Goal: Find contact information: Find contact information

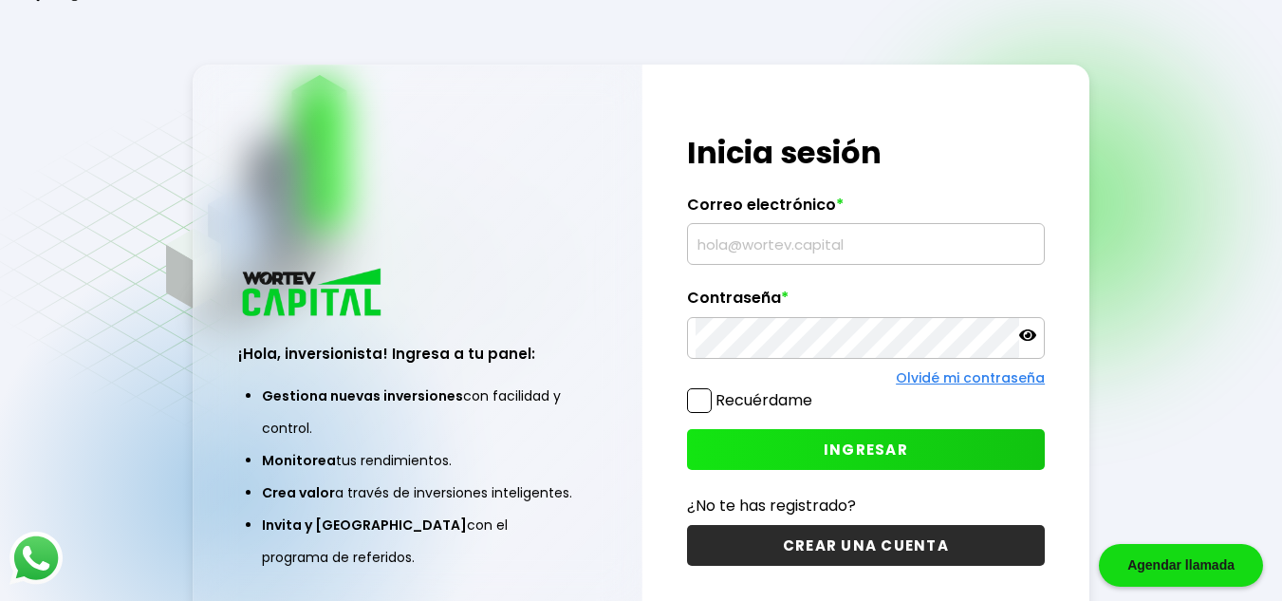
click at [778, 264] on input "text" at bounding box center [866, 244] width 341 height 40
click at [756, 245] on input "text" at bounding box center [866, 244] width 341 height 40
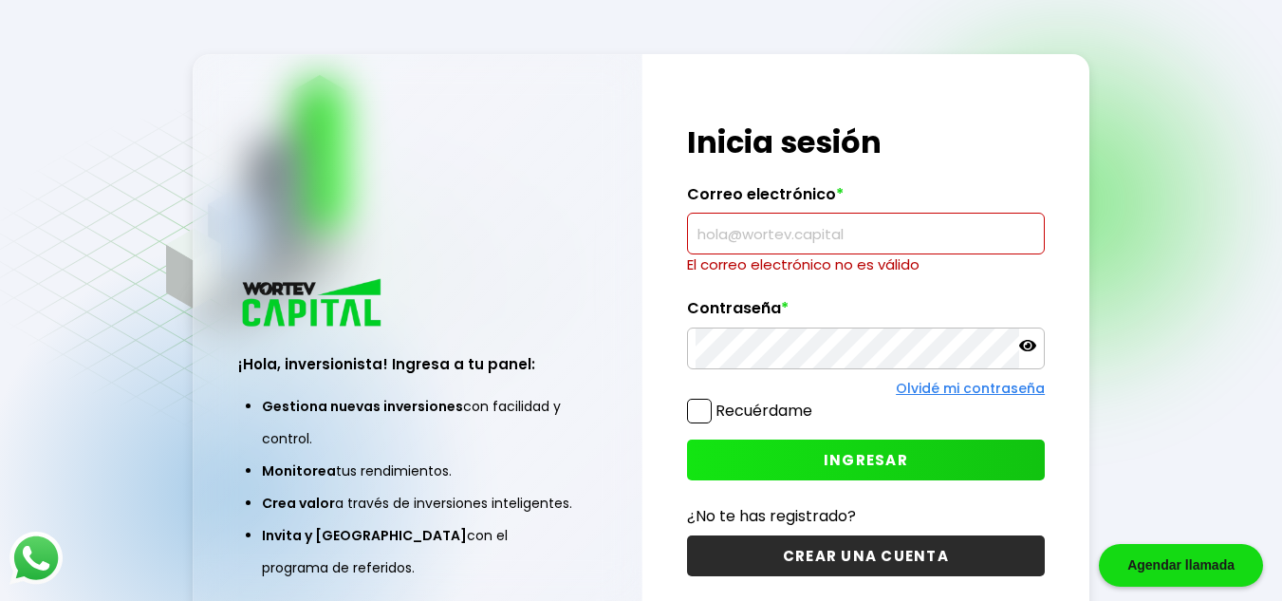
paste input "[EMAIL_ADDRESS][DOMAIN_NAME]"
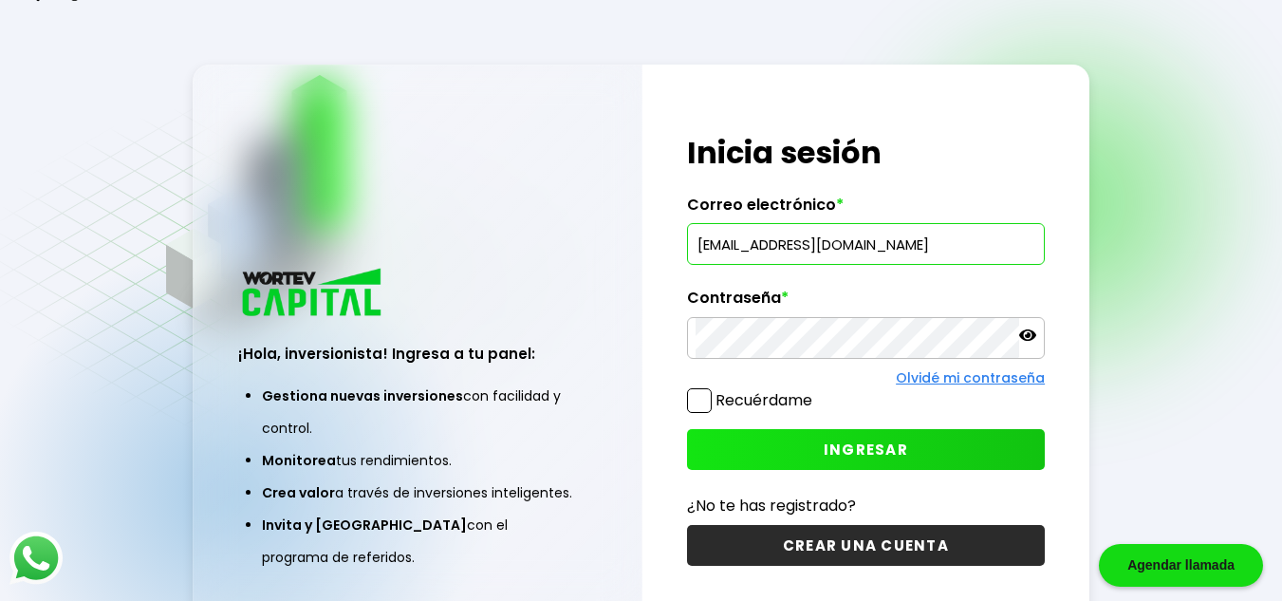
type input "[EMAIL_ADDRESS][DOMAIN_NAME]"
click at [702, 398] on span at bounding box center [699, 400] width 25 height 25
click at [816, 391] on input "Recuérdame" at bounding box center [816, 391] width 0 height 0
click at [704, 398] on span at bounding box center [699, 400] width 25 height 25
click at [816, 391] on input "Recuérdame" at bounding box center [816, 391] width 0 height 0
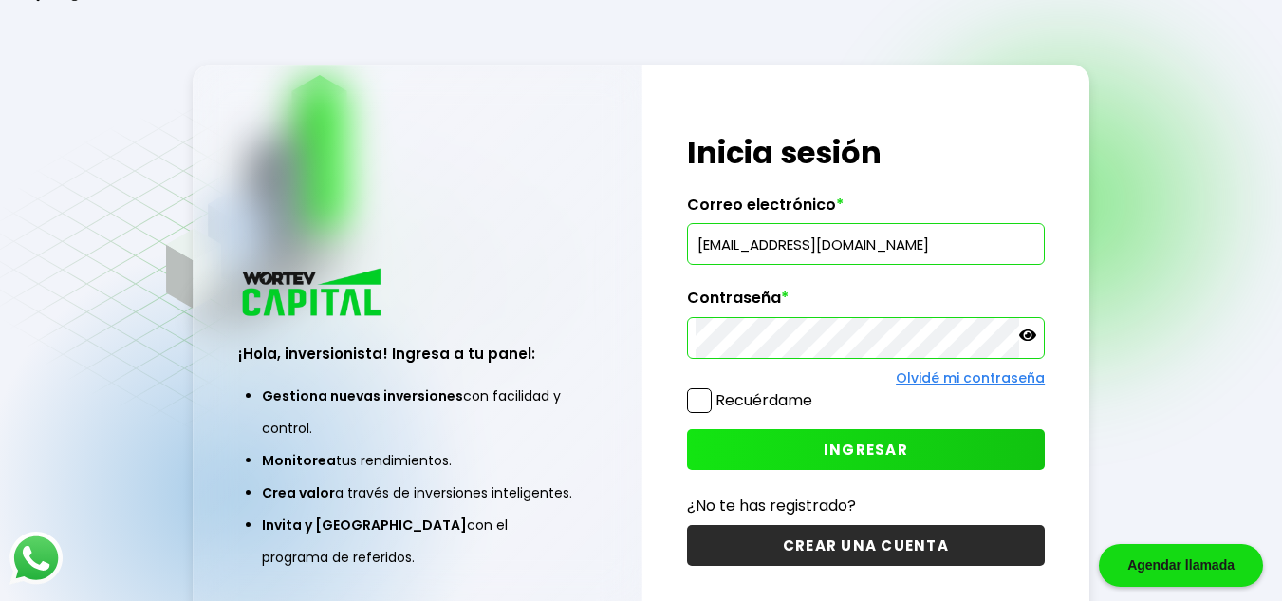
click at [835, 439] on span "INGRESAR" at bounding box center [866, 449] width 84 height 20
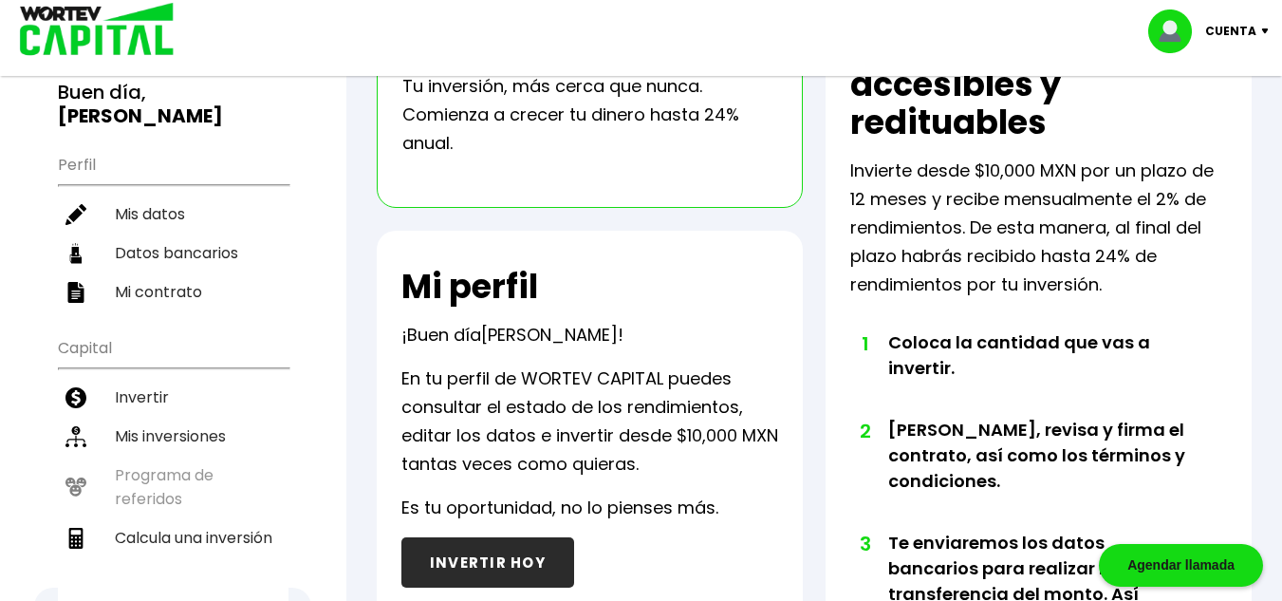
scroll to position [133, 0]
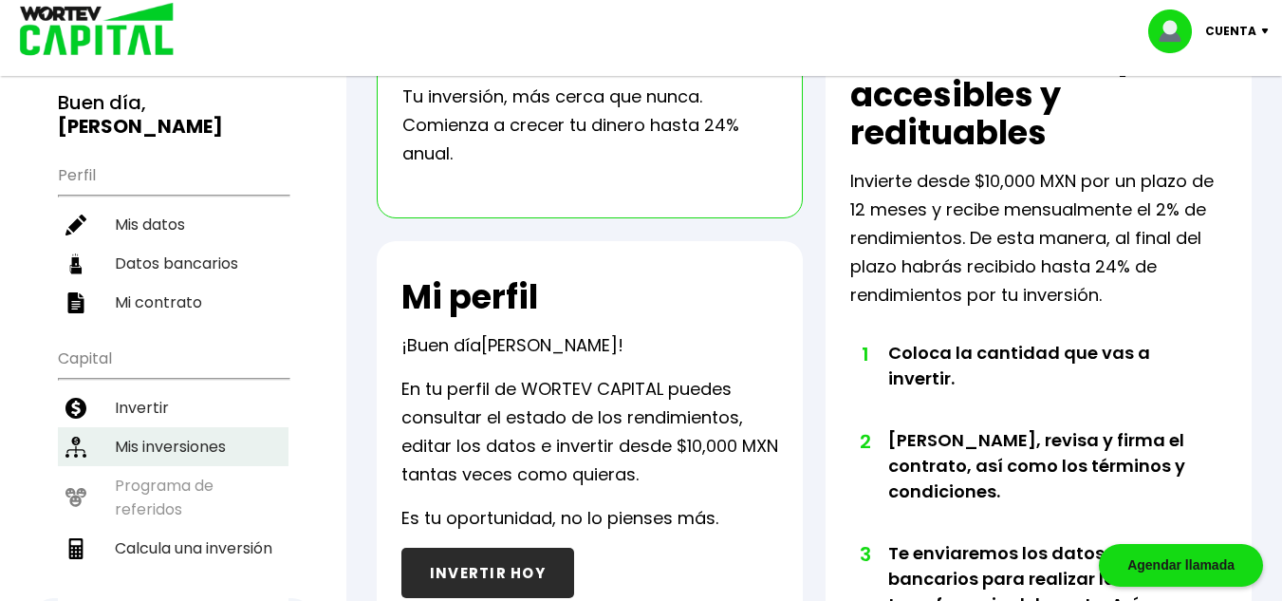
click at [150, 427] on li "Mis inversiones" at bounding box center [173, 446] width 231 height 39
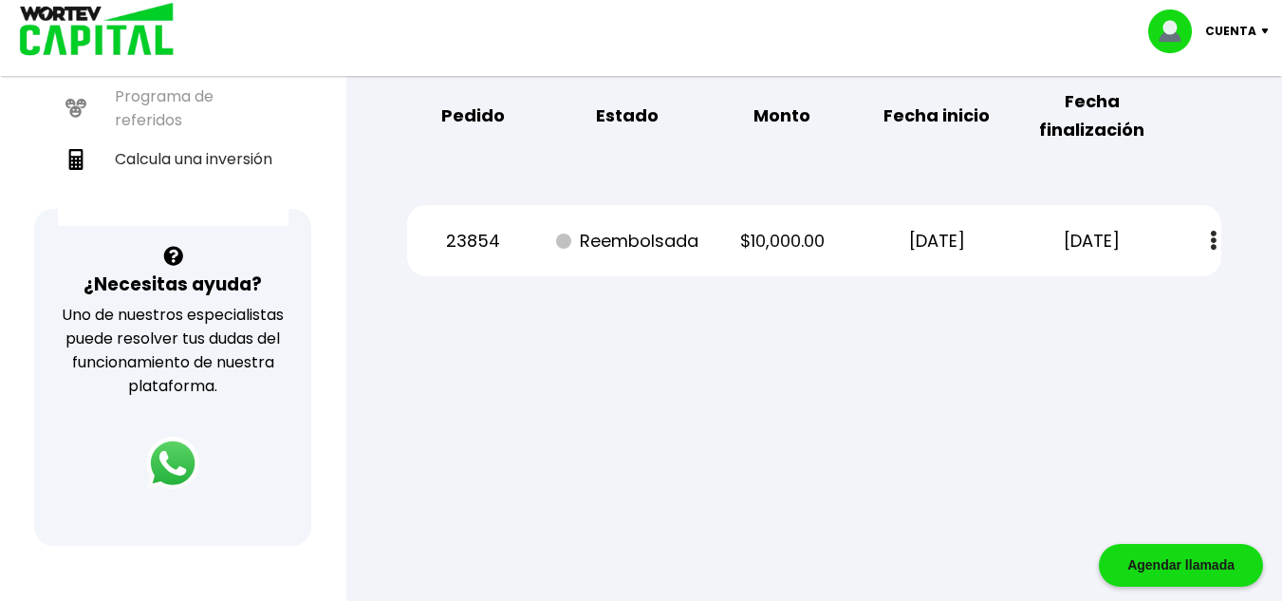
scroll to position [565, 0]
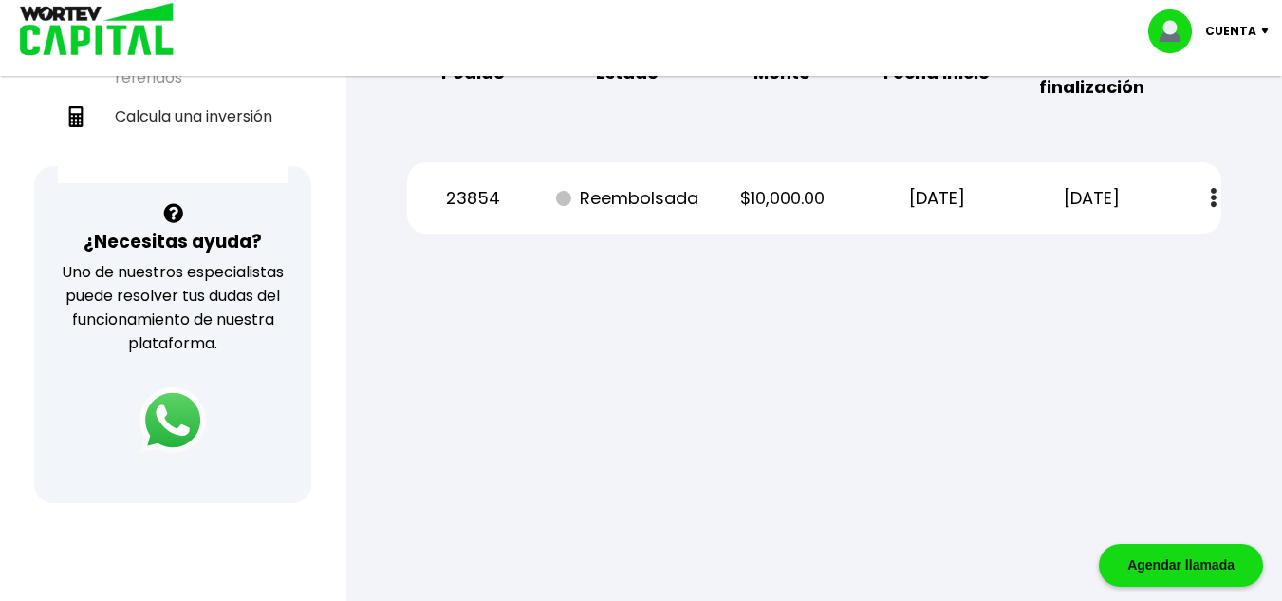
click at [166, 417] on img at bounding box center [173, 420] width 66 height 66
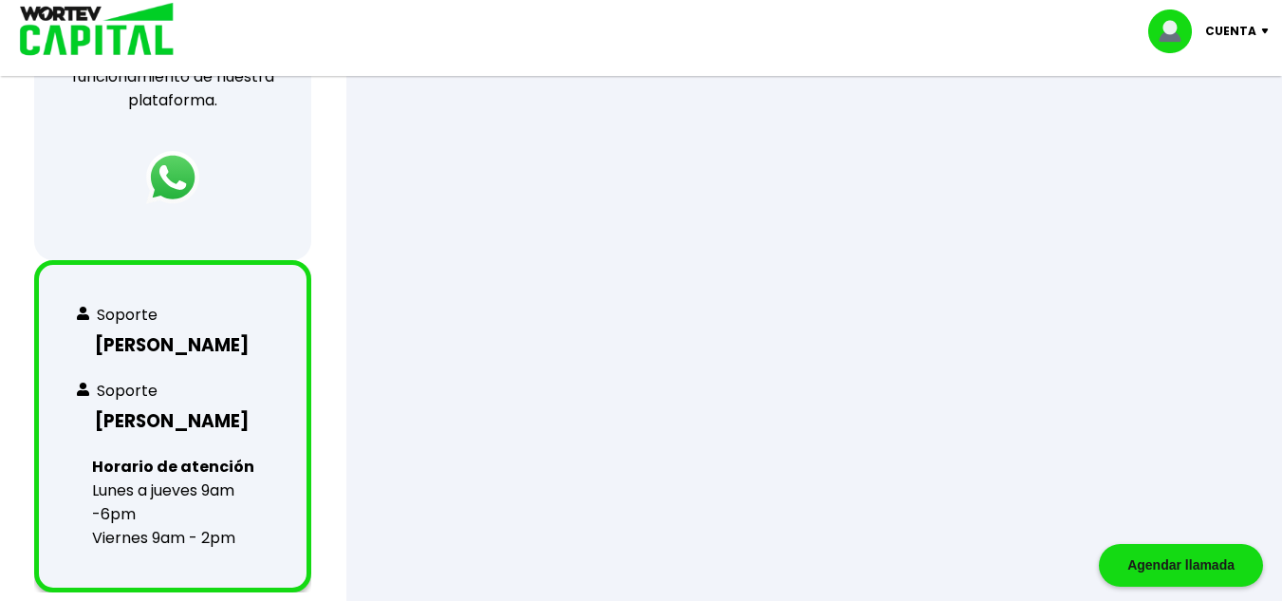
scroll to position [815, 0]
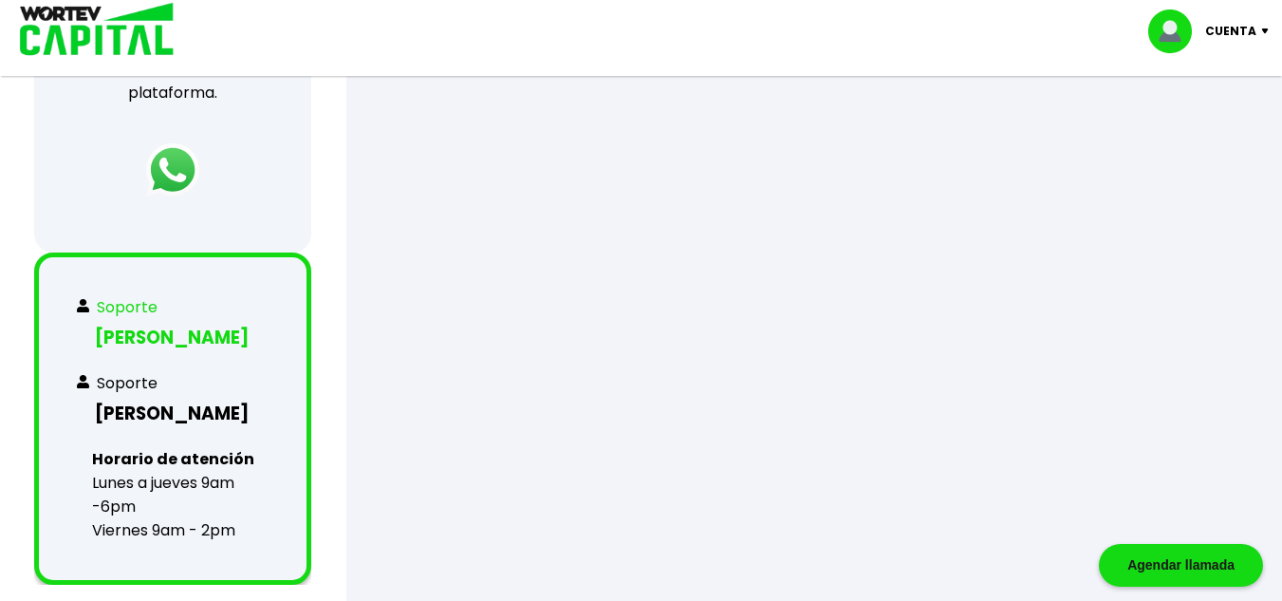
click at [150, 330] on h3 "[PERSON_NAME]" at bounding box center [173, 338] width 192 height 28
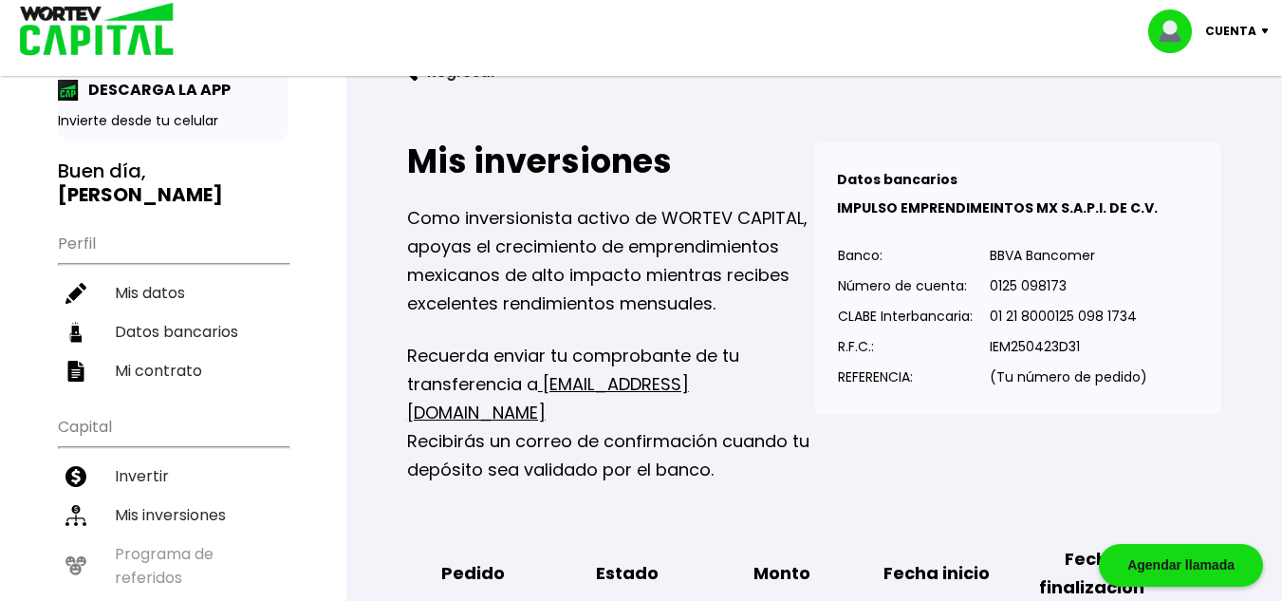
scroll to position [0, 0]
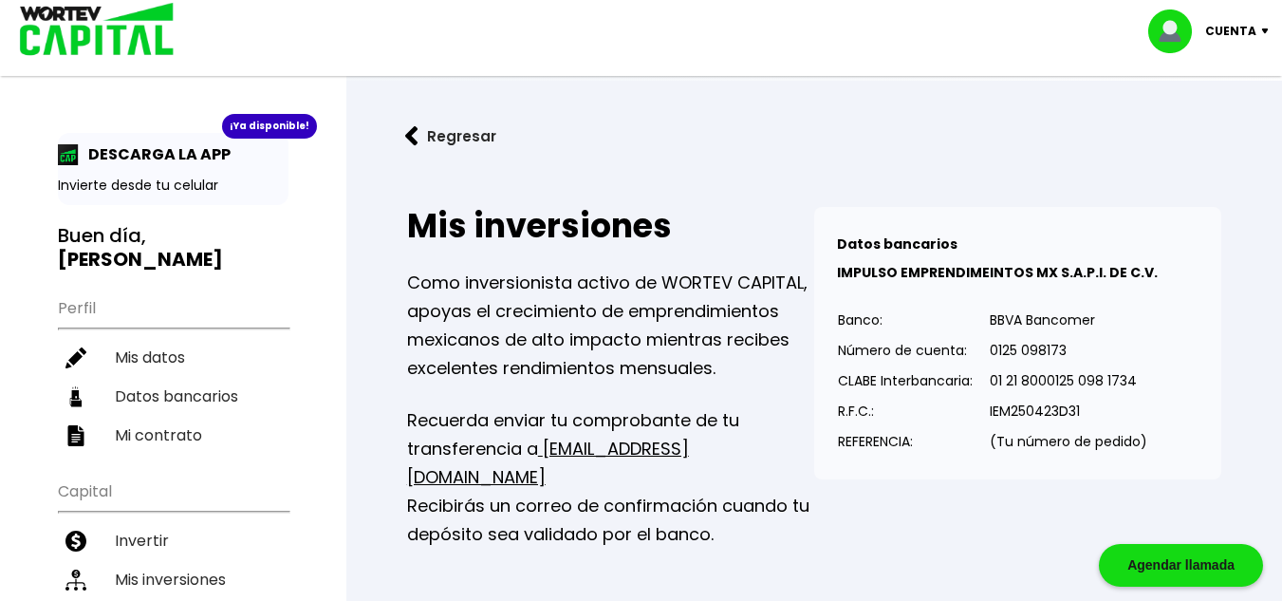
click at [426, 114] on button "Regresar" at bounding box center [451, 136] width 148 height 50
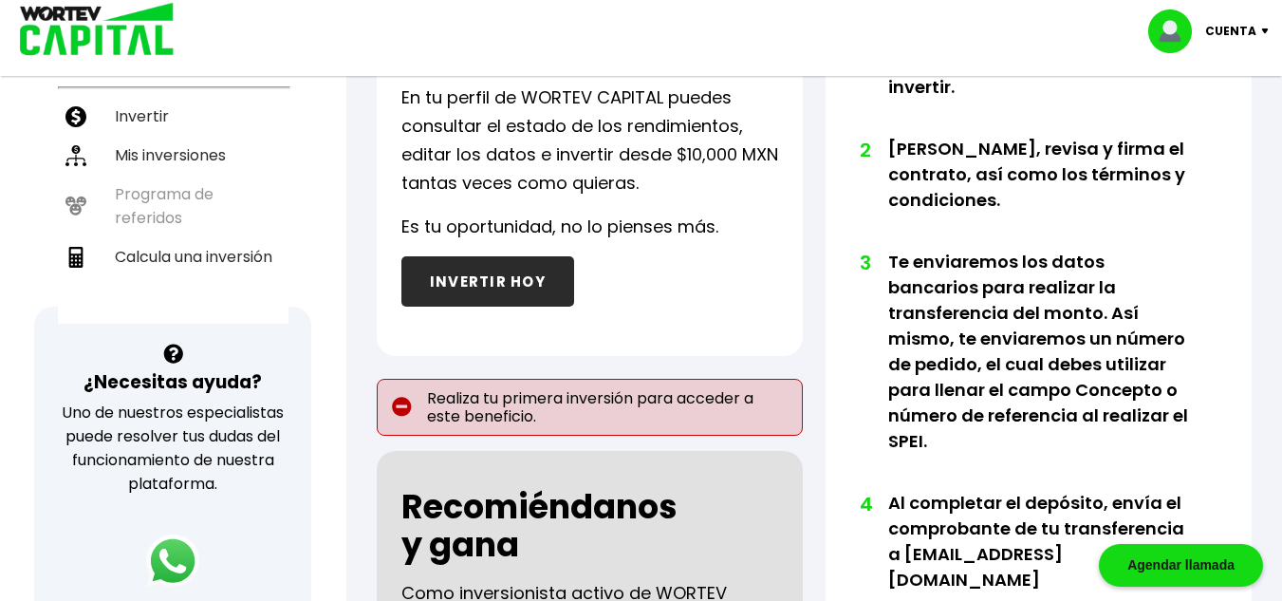
scroll to position [424, 0]
click at [979, 165] on li "2 [PERSON_NAME], revisa y firma el contrato, así como los términos y condicione…" at bounding box center [1038, 192] width 301 height 113
